Goal: Book appointment/travel/reservation

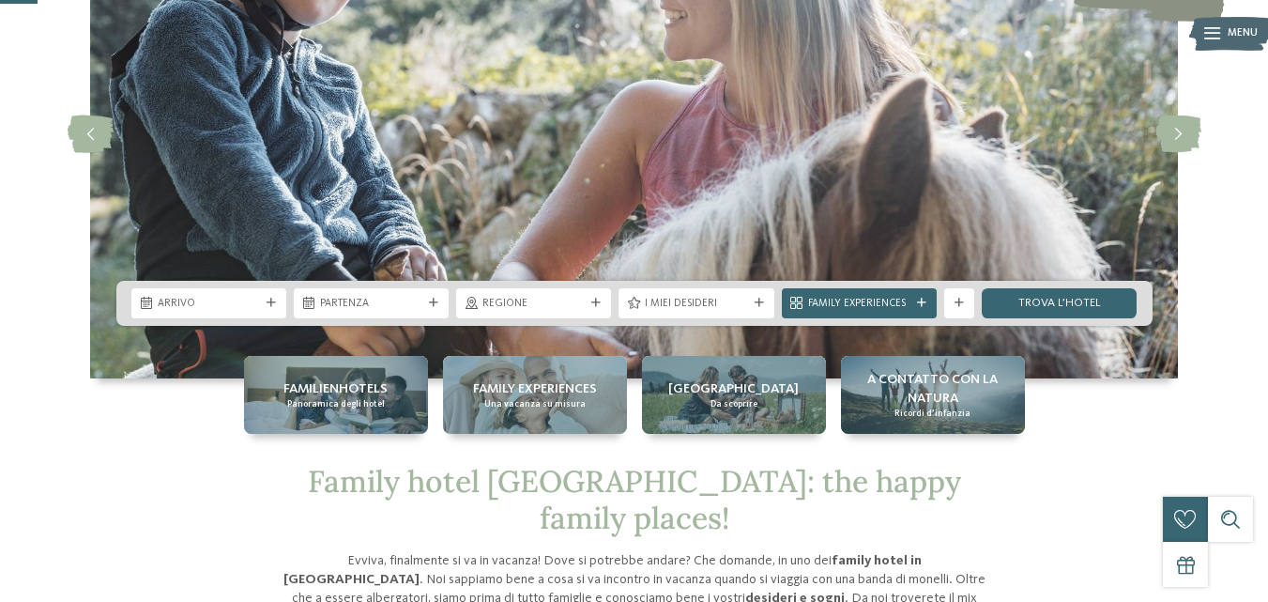
scroll to position [188, 0]
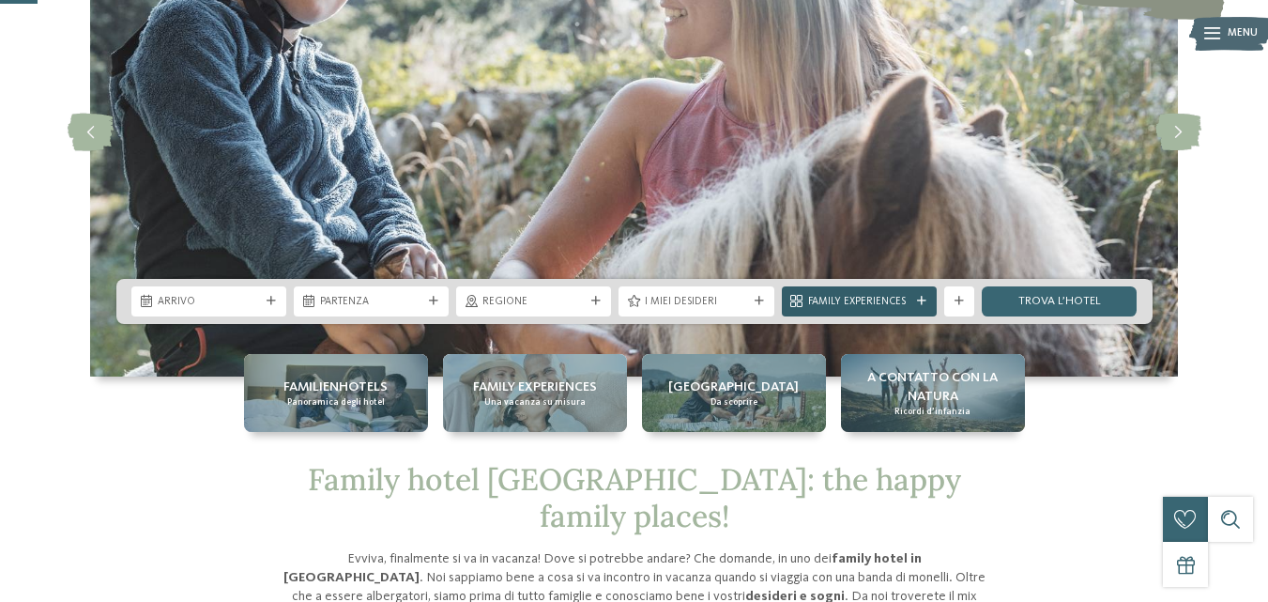
click at [927, 293] on div "Family Experiences" at bounding box center [859, 301] width 155 height 30
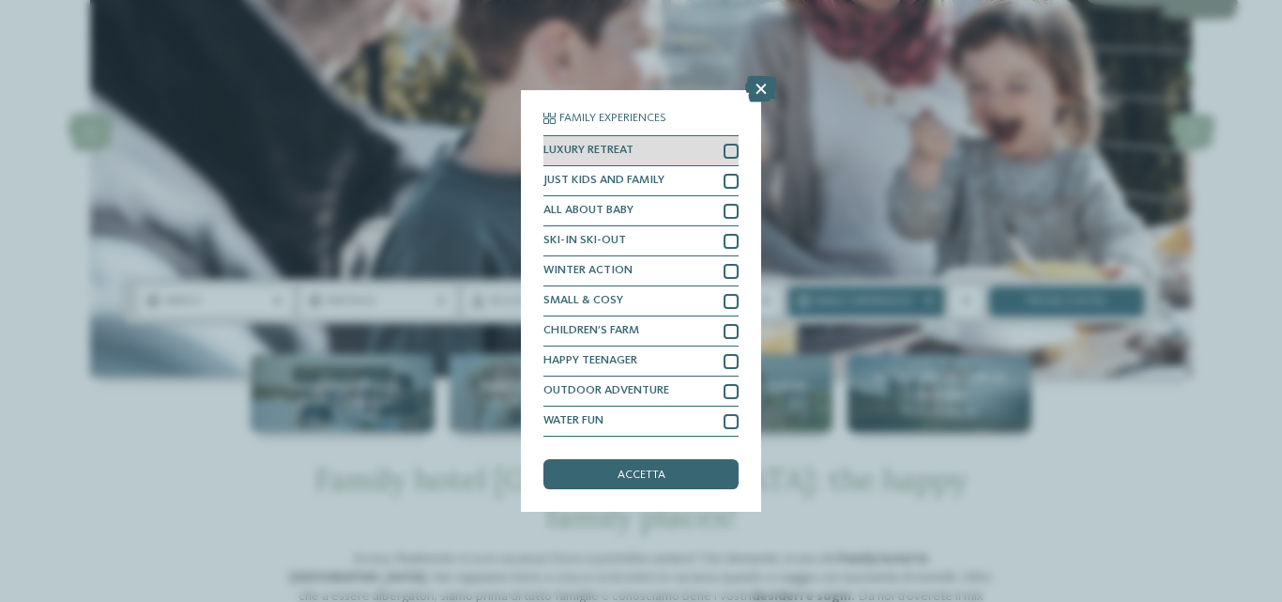
click at [733, 154] on div at bounding box center [731, 151] width 15 height 15
click at [728, 176] on div at bounding box center [731, 181] width 15 height 15
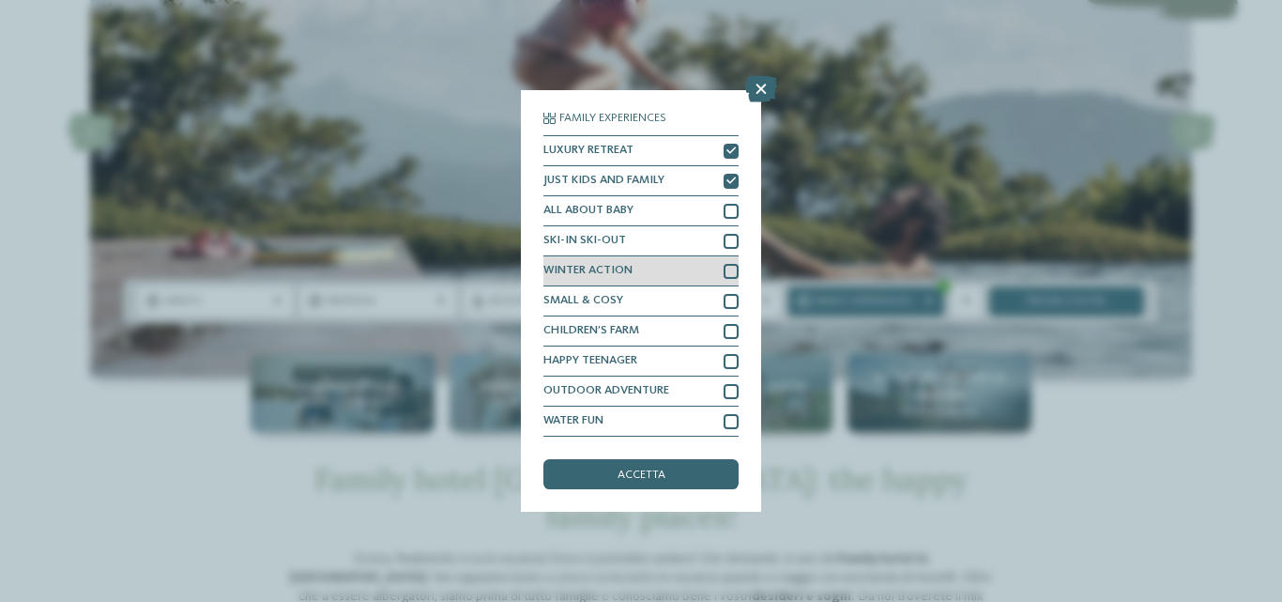
click at [728, 272] on div at bounding box center [731, 271] width 15 height 15
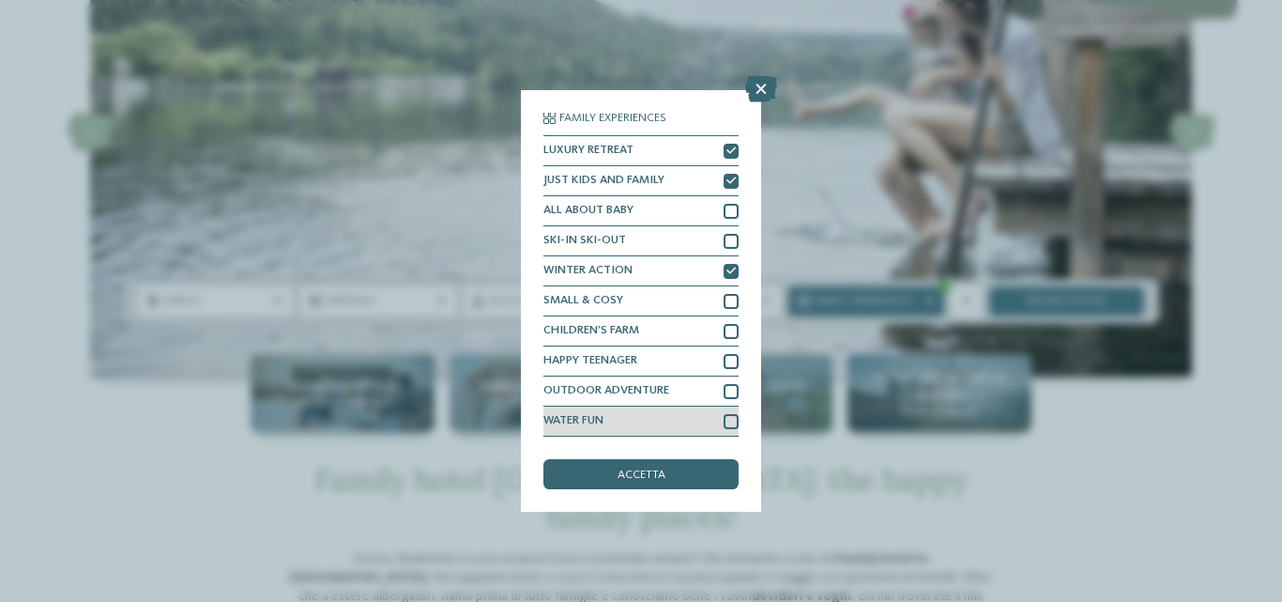
click at [735, 424] on div at bounding box center [731, 421] width 15 height 15
click at [666, 480] on div "accetta" at bounding box center [641, 474] width 195 height 30
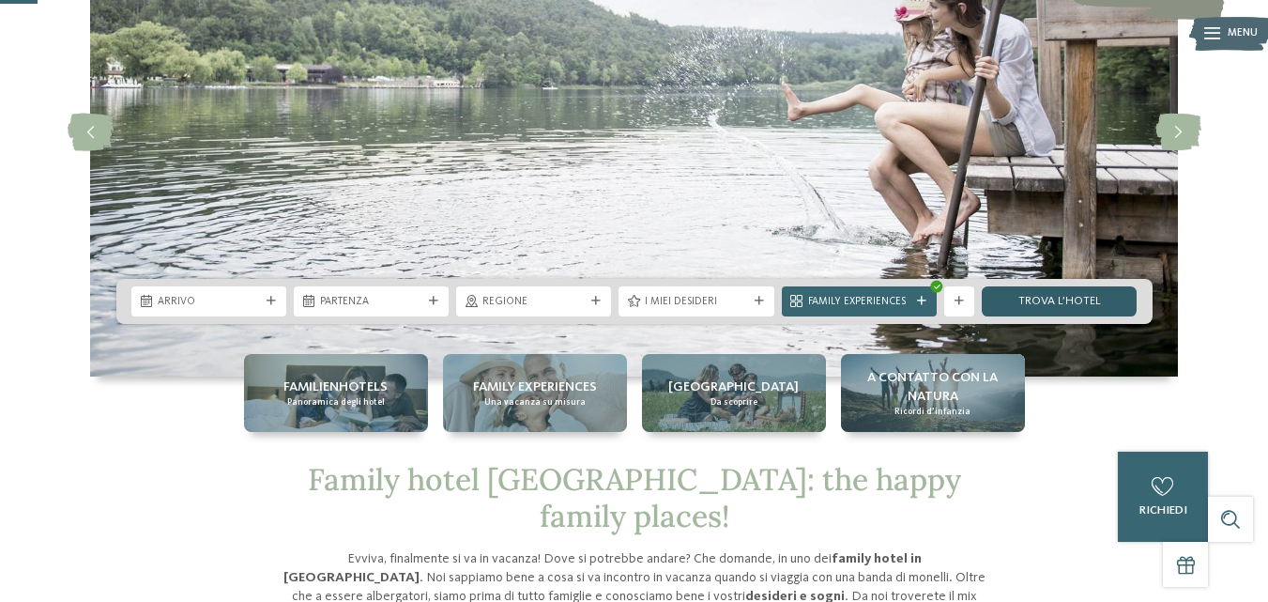
click at [1060, 287] on link "trova l’hotel" at bounding box center [1059, 301] width 155 height 30
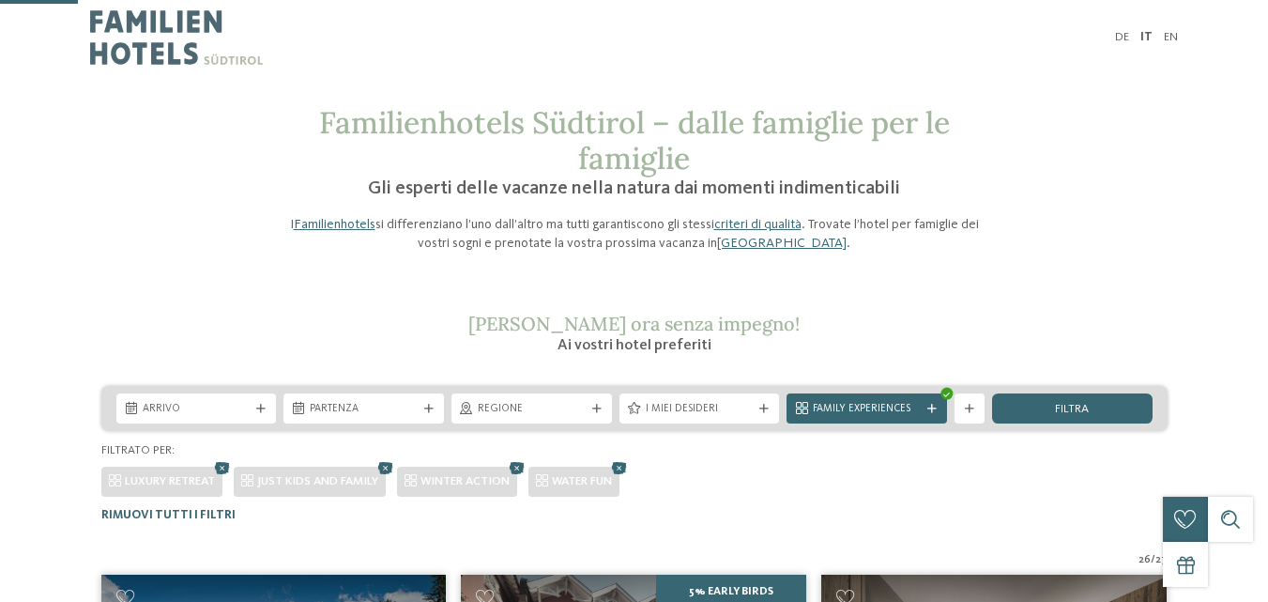
scroll to position [464, 0]
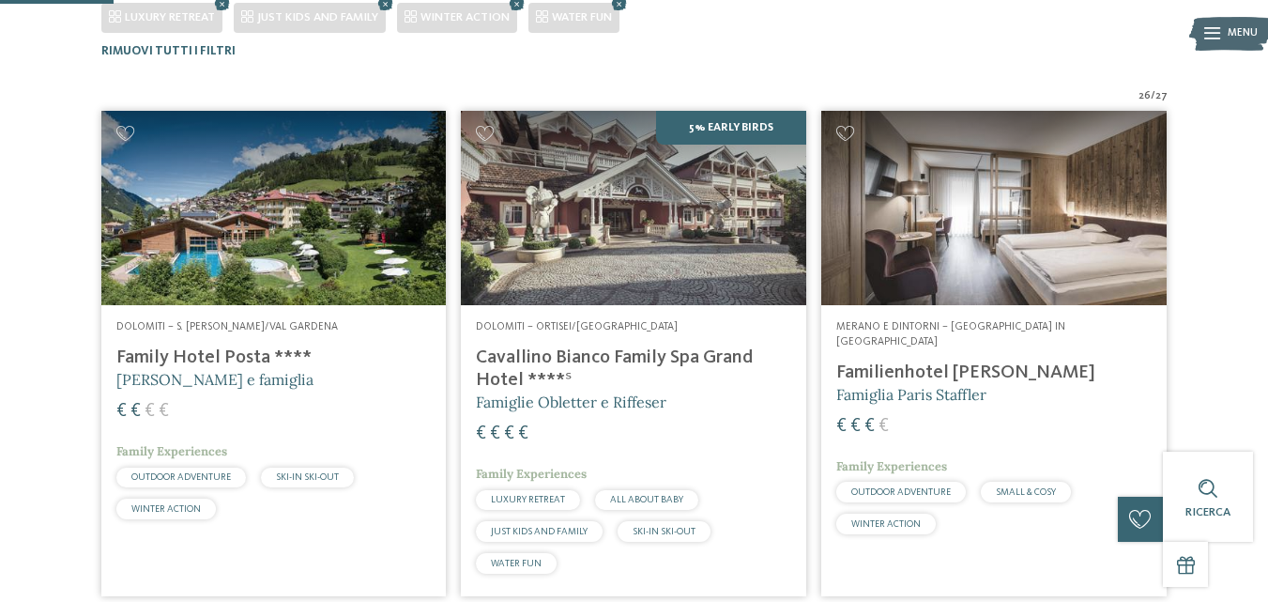
click at [714, 360] on h4 "Cavallino Bianco Family Spa Grand Hotel ****ˢ" at bounding box center [633, 368] width 315 height 45
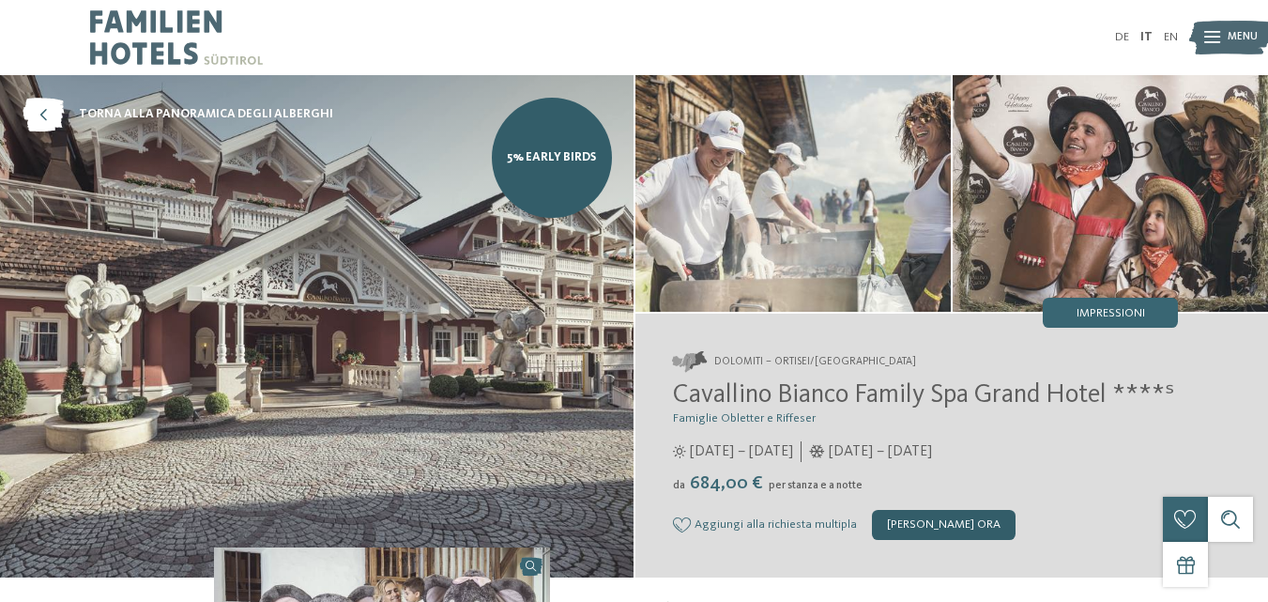
click at [950, 530] on div "[PERSON_NAME] ora" at bounding box center [944, 525] width 144 height 30
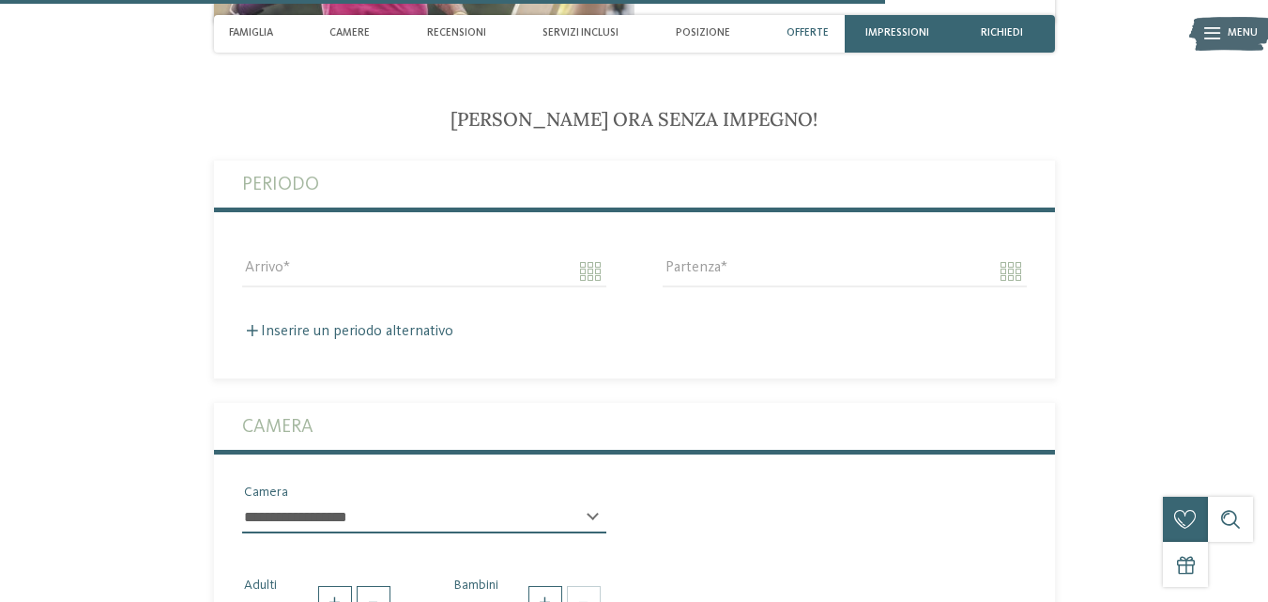
scroll to position [3880, 0]
